Goal: Find specific page/section: Find specific page/section

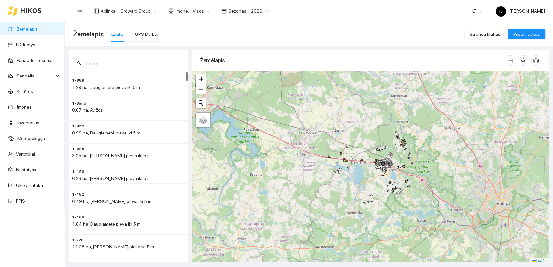
scroll to position [2, 0]
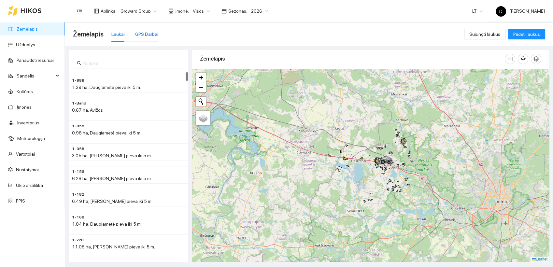
click at [145, 37] on div "GPS Darbai" at bounding box center [146, 34] width 23 height 7
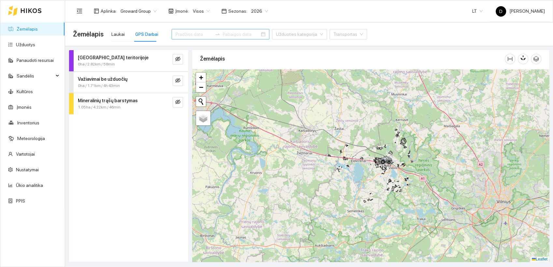
click at [190, 34] on input at bounding box center [194, 34] width 37 height 7
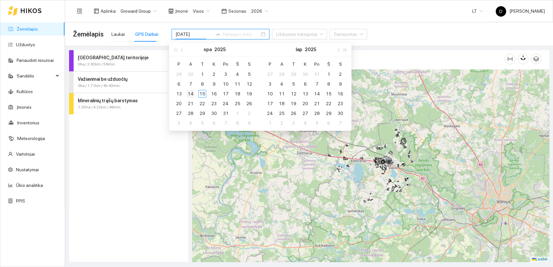
type input "[DATE]"
click at [193, 94] on div "14" at bounding box center [191, 94] width 8 height 8
type input "[DATE]"
click at [193, 93] on div "14" at bounding box center [191, 94] width 8 height 8
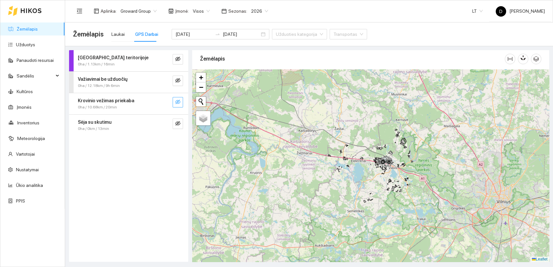
click at [179, 101] on icon "eye-invisible" at bounding box center [177, 101] width 5 height 5
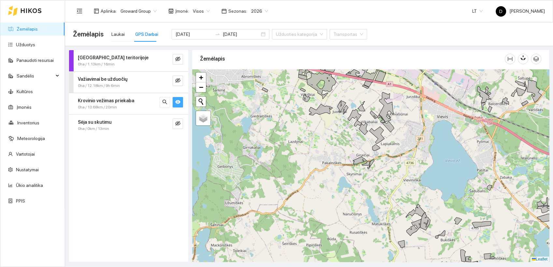
drag, startPoint x: 394, startPoint y: 146, endPoint x: 368, endPoint y: 149, distance: 26.9
click at [368, 149] on div at bounding box center [370, 165] width 357 height 193
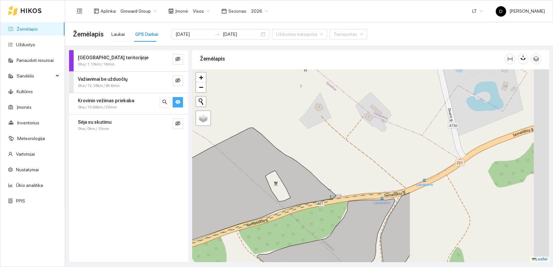
drag, startPoint x: 456, startPoint y: 160, endPoint x: 281, endPoint y: 183, distance: 176.8
click at [280, 187] on div at bounding box center [370, 165] width 357 height 193
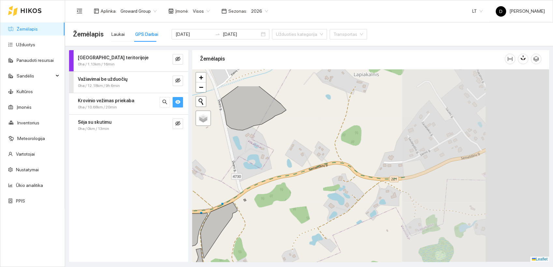
drag, startPoint x: 428, startPoint y: 129, endPoint x: 232, endPoint y: 163, distance: 199.3
click at [232, 163] on div at bounding box center [370, 165] width 357 height 193
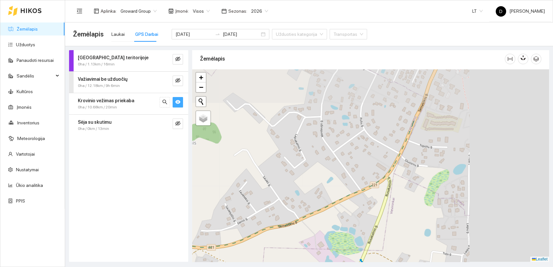
drag, startPoint x: 386, startPoint y: 131, endPoint x: 235, endPoint y: 194, distance: 163.7
click at [234, 200] on div at bounding box center [370, 165] width 357 height 193
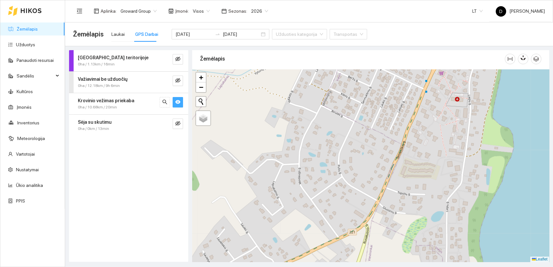
drag, startPoint x: 354, startPoint y: 149, endPoint x: 314, endPoint y: 236, distance: 96.9
click at [314, 236] on div at bounding box center [370, 165] width 357 height 193
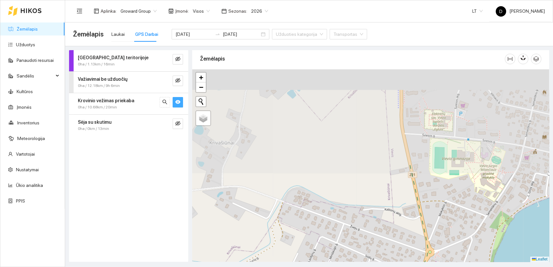
drag, startPoint x: 362, startPoint y: 163, endPoint x: 377, endPoint y: 229, distance: 68.0
click at [377, 229] on div at bounding box center [370, 165] width 357 height 193
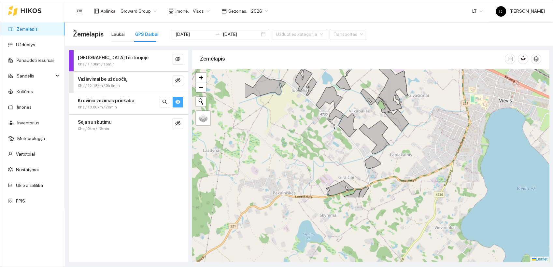
drag, startPoint x: 317, startPoint y: 189, endPoint x: 405, endPoint y: 105, distance: 121.9
click at [405, 105] on div at bounding box center [370, 165] width 357 height 193
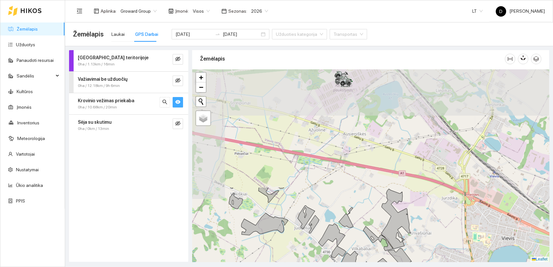
drag, startPoint x: 320, startPoint y: 118, endPoint x: 323, endPoint y: 258, distance: 140.1
click at [323, 258] on div at bounding box center [370, 165] width 357 height 193
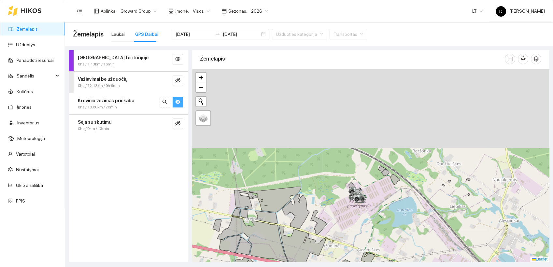
drag, startPoint x: 341, startPoint y: 137, endPoint x: 355, endPoint y: 258, distance: 121.6
click at [355, 258] on div at bounding box center [370, 165] width 357 height 193
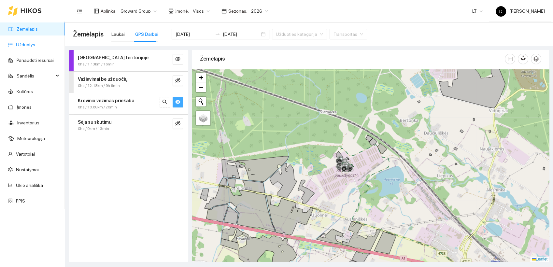
click at [31, 46] on link "Užduotys" at bounding box center [25, 44] width 19 height 5
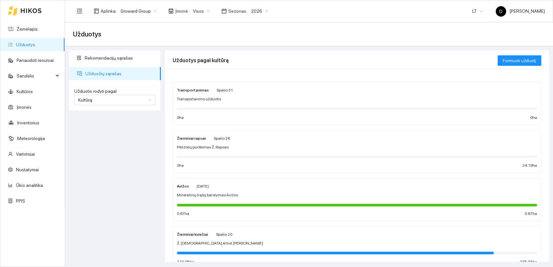
scroll to position [72, 0]
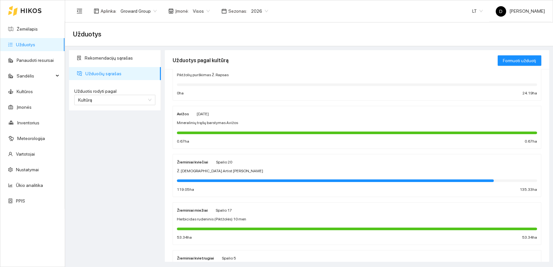
click at [201, 122] on span "Mineralinių trąšų barstymas Avižos" at bounding box center [207, 123] width 61 height 6
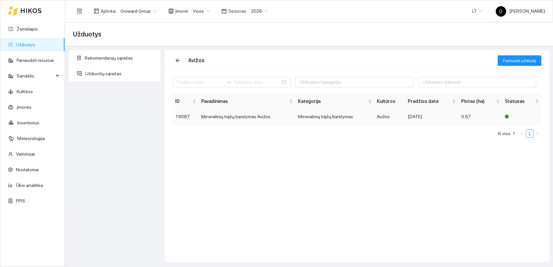
click at [222, 118] on td "Mineralinių trąšų barstymas Avižos" at bounding box center [247, 116] width 97 height 15
